Goal: Information Seeking & Learning: Learn about a topic

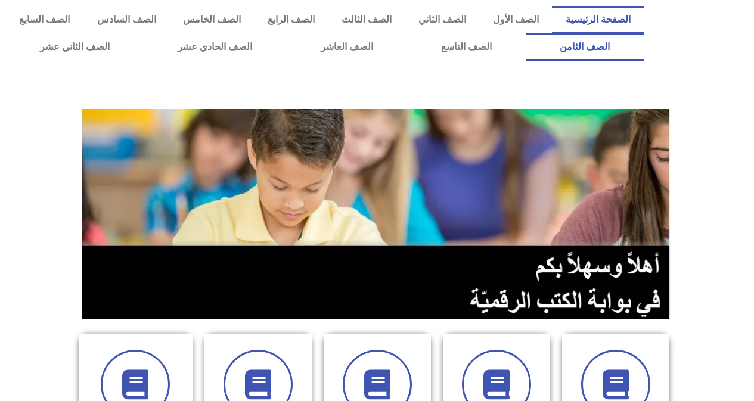
click at [526, 33] on link "الصف الثامن" at bounding box center [585, 46] width 118 height 27
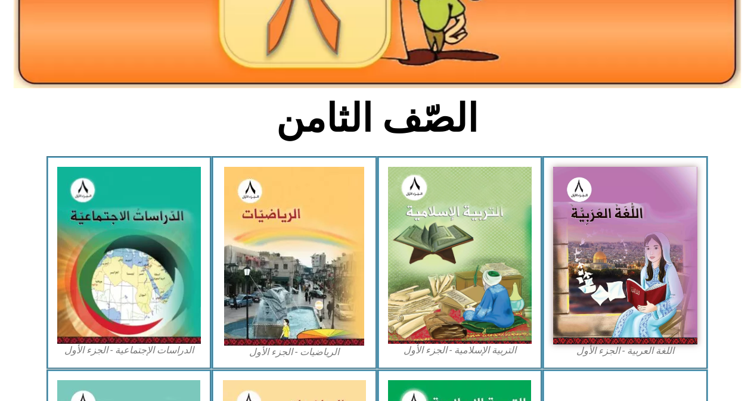
scroll to position [215, 0]
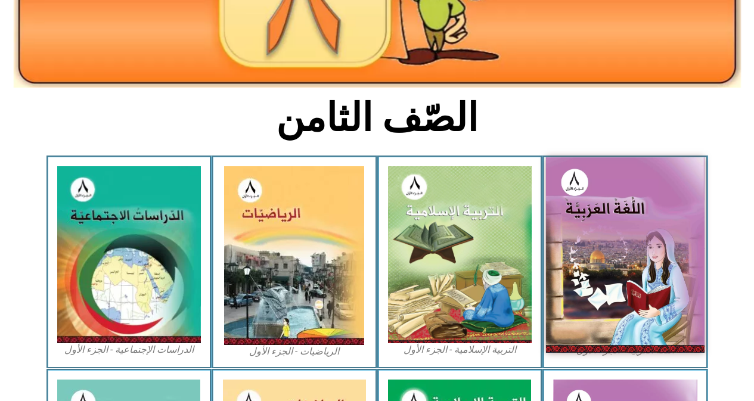
click at [607, 167] on img at bounding box center [625, 254] width 159 height 195
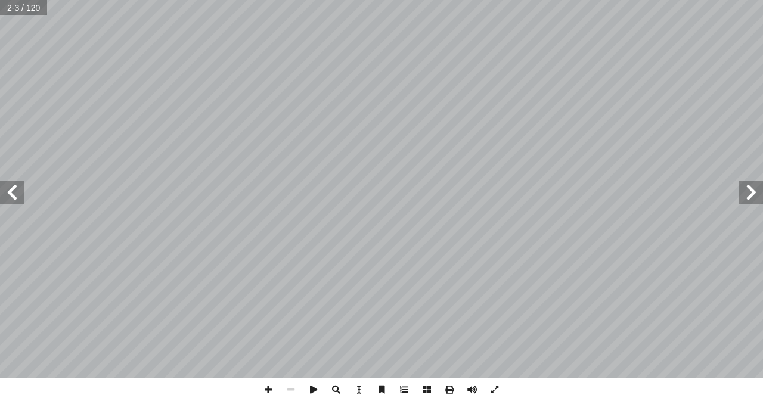
click at [13, 200] on span at bounding box center [12, 193] width 24 height 24
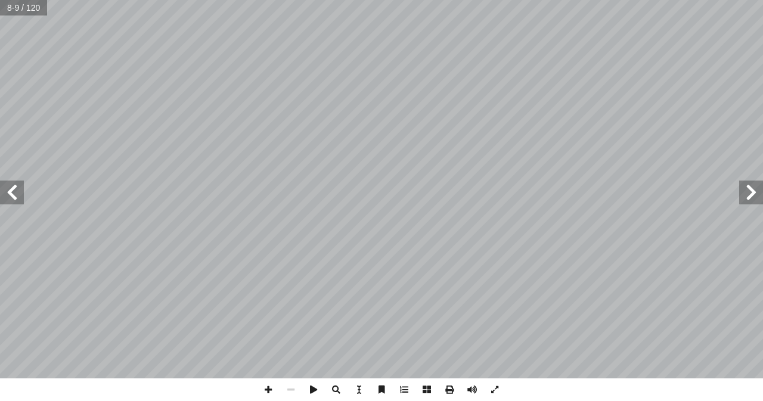
click at [13, 200] on span at bounding box center [12, 193] width 24 height 24
click at [17, 197] on span at bounding box center [12, 193] width 24 height 24
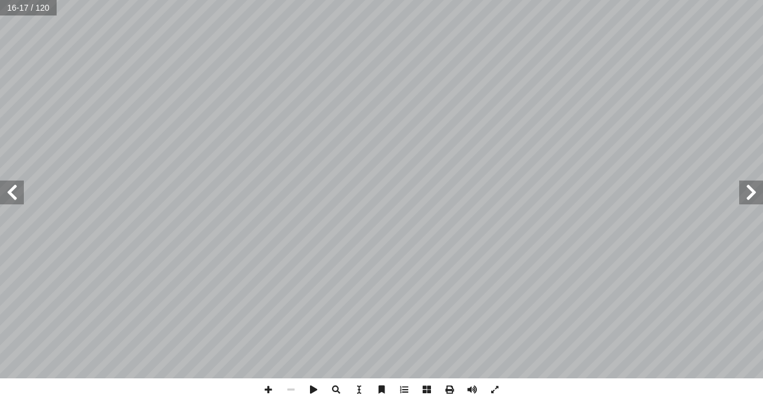
click at [17, 197] on span at bounding box center [12, 193] width 24 height 24
click at [266, 389] on span at bounding box center [268, 389] width 23 height 23
click at [263, 386] on span at bounding box center [268, 389] width 23 height 23
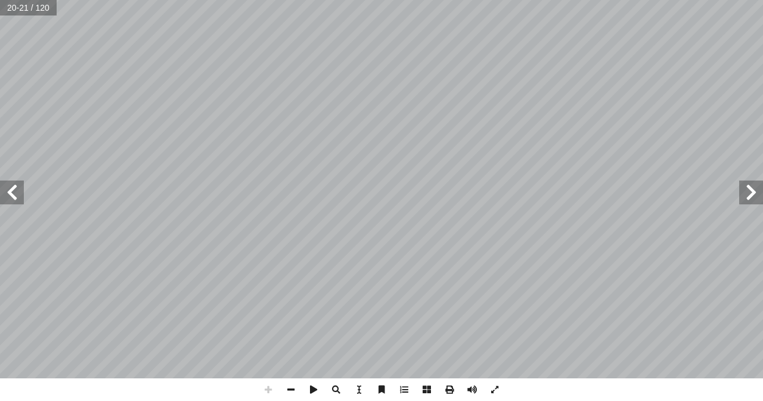
click at [267, 392] on span at bounding box center [268, 389] width 23 height 23
